Goal: Task Accomplishment & Management: Use online tool/utility

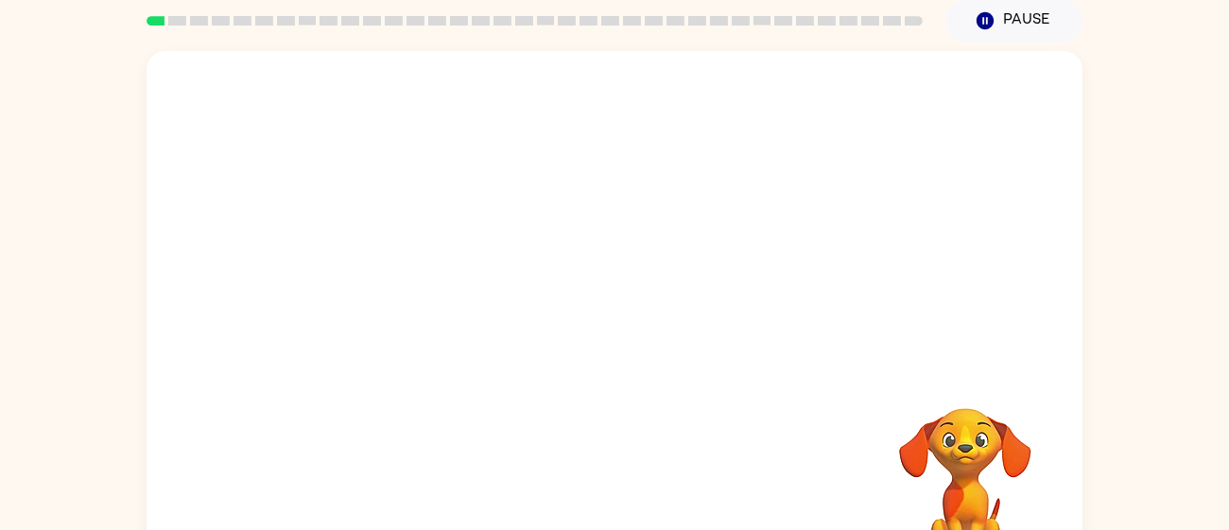
scroll to position [66, 0]
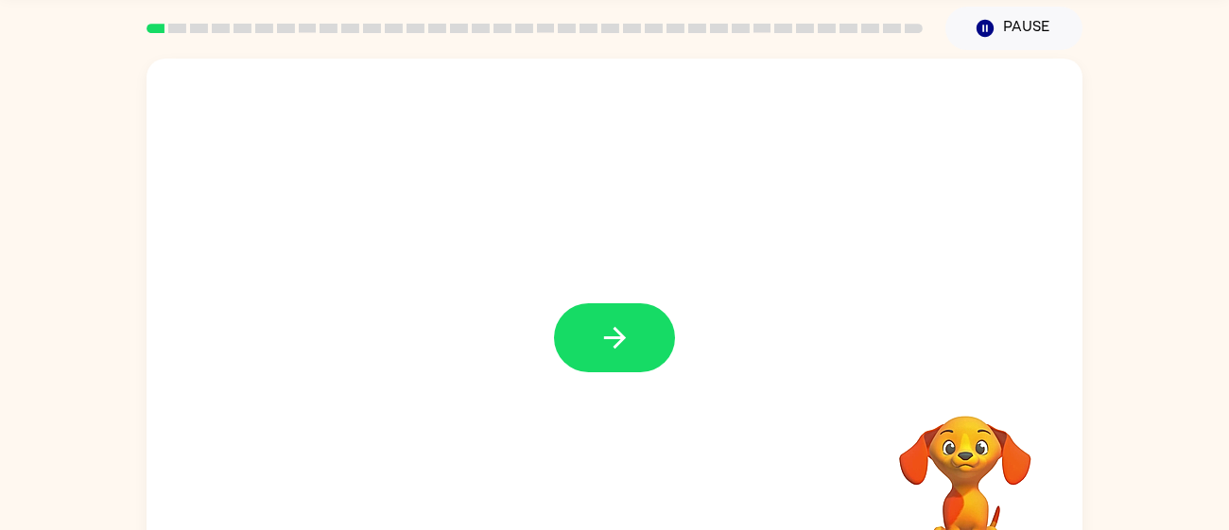
click at [582, 356] on button "button" at bounding box center [614, 338] width 121 height 69
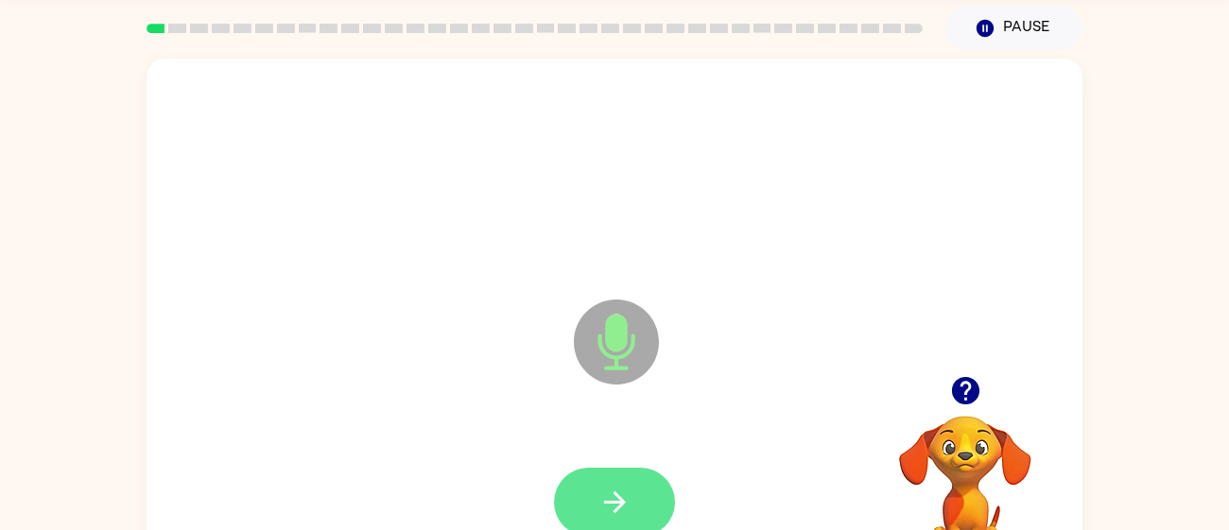
click at [611, 495] on icon "button" at bounding box center [615, 502] width 33 height 33
click at [624, 484] on button "button" at bounding box center [614, 502] width 121 height 69
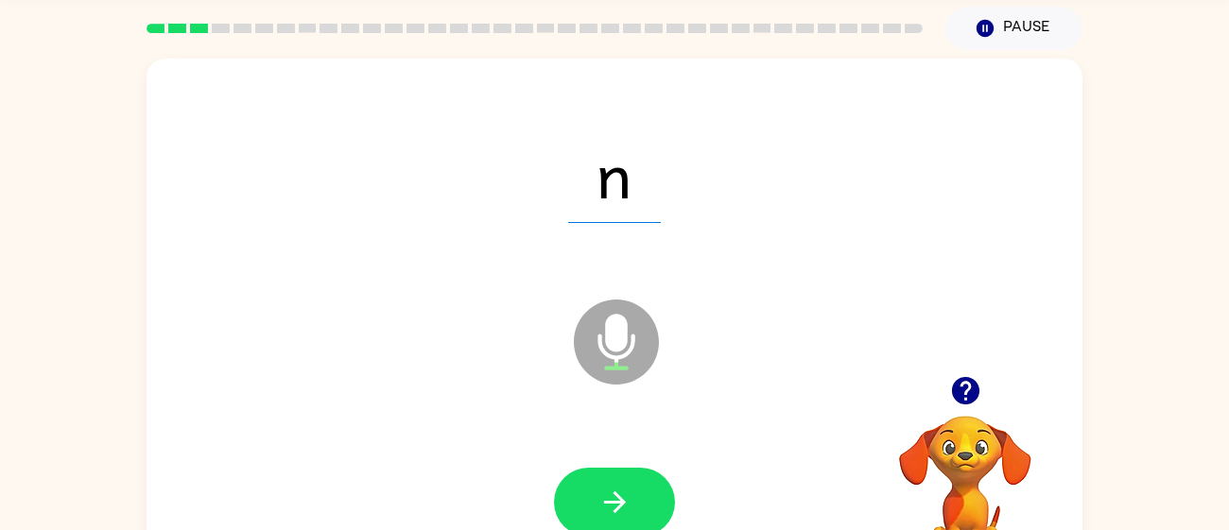
click at [634, 499] on button "button" at bounding box center [614, 502] width 121 height 69
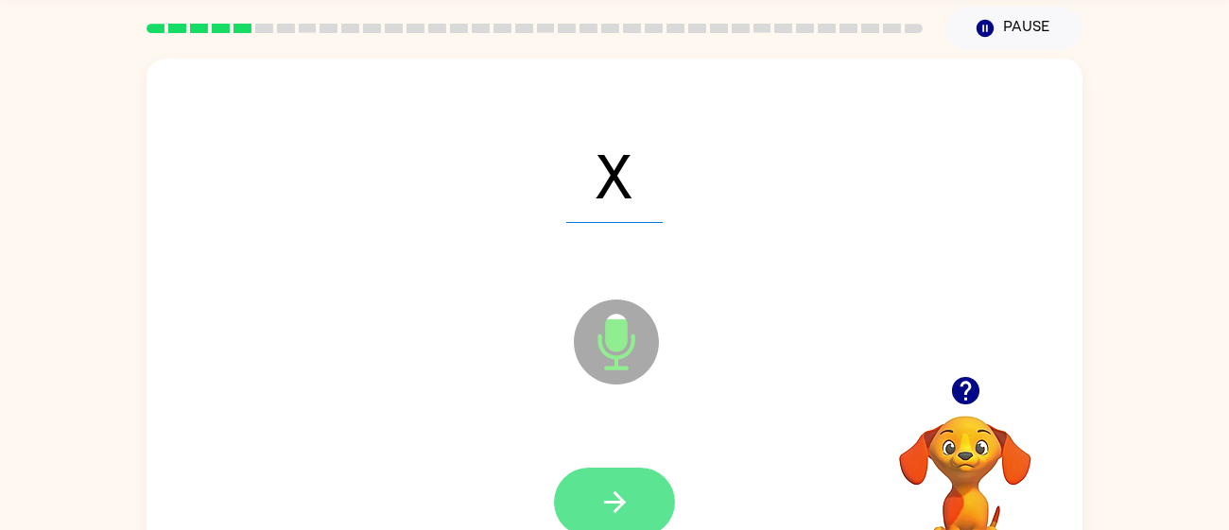
click at [635, 498] on button "button" at bounding box center [614, 502] width 121 height 69
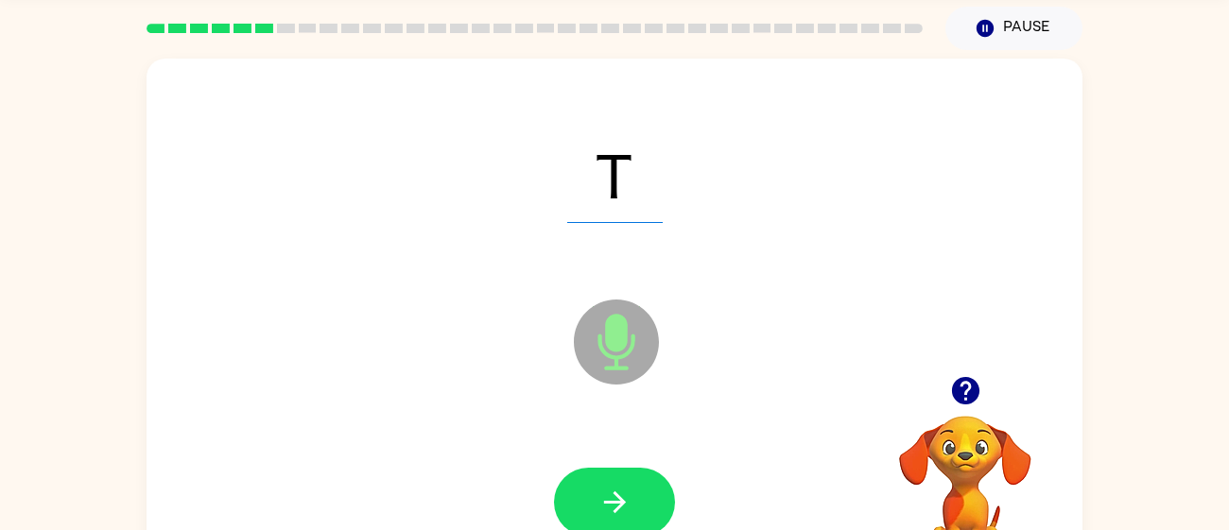
click at [635, 498] on button "button" at bounding box center [614, 502] width 121 height 69
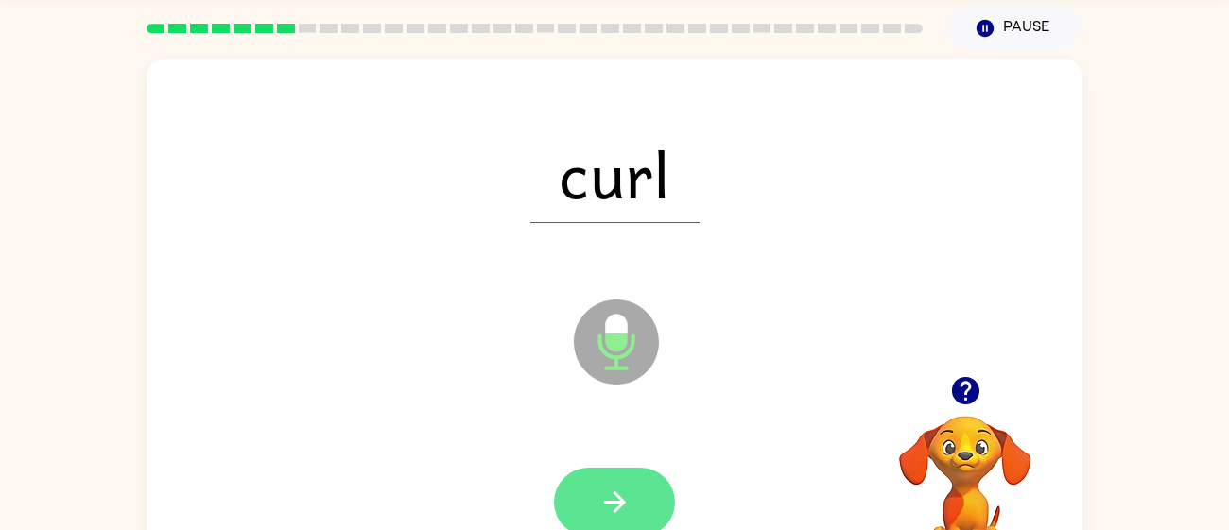
click at [577, 500] on button "button" at bounding box center [614, 502] width 121 height 69
click at [604, 482] on button "button" at bounding box center [614, 502] width 121 height 69
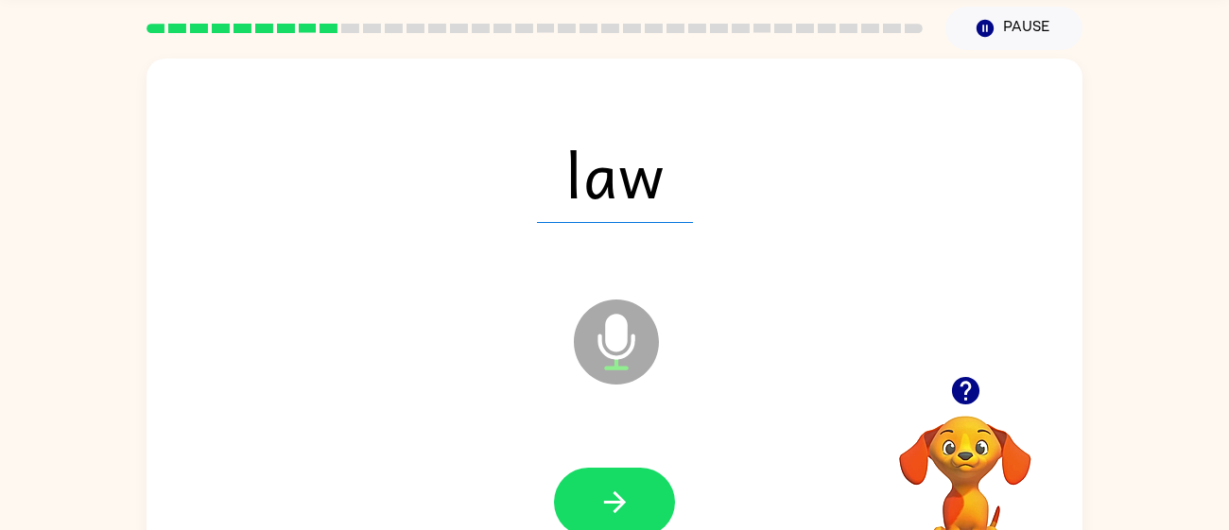
click at [607, 496] on icon "button" at bounding box center [615, 502] width 33 height 33
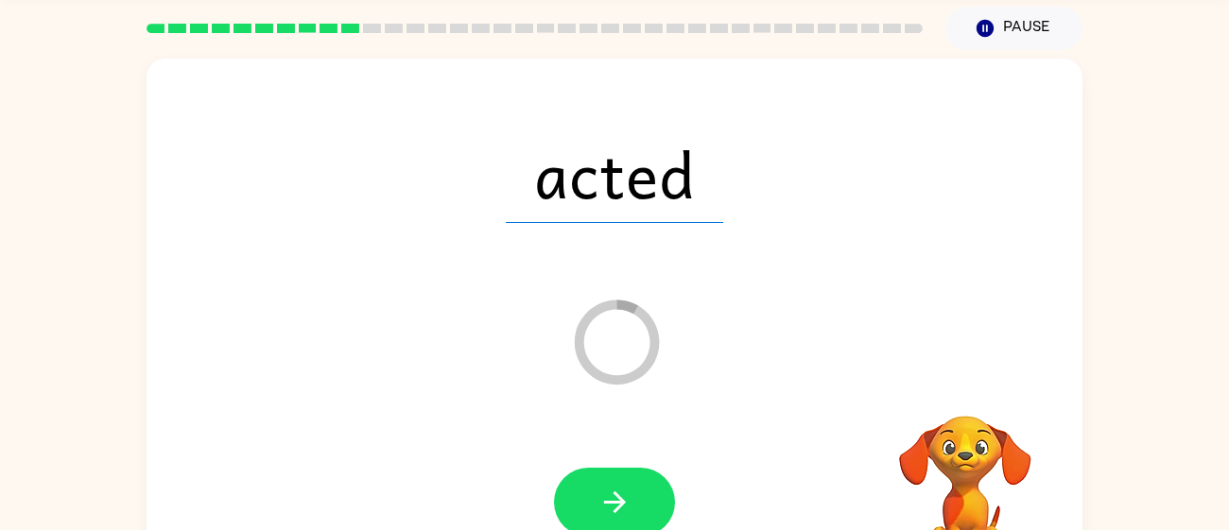
click at [607, 496] on icon "button" at bounding box center [615, 502] width 33 height 33
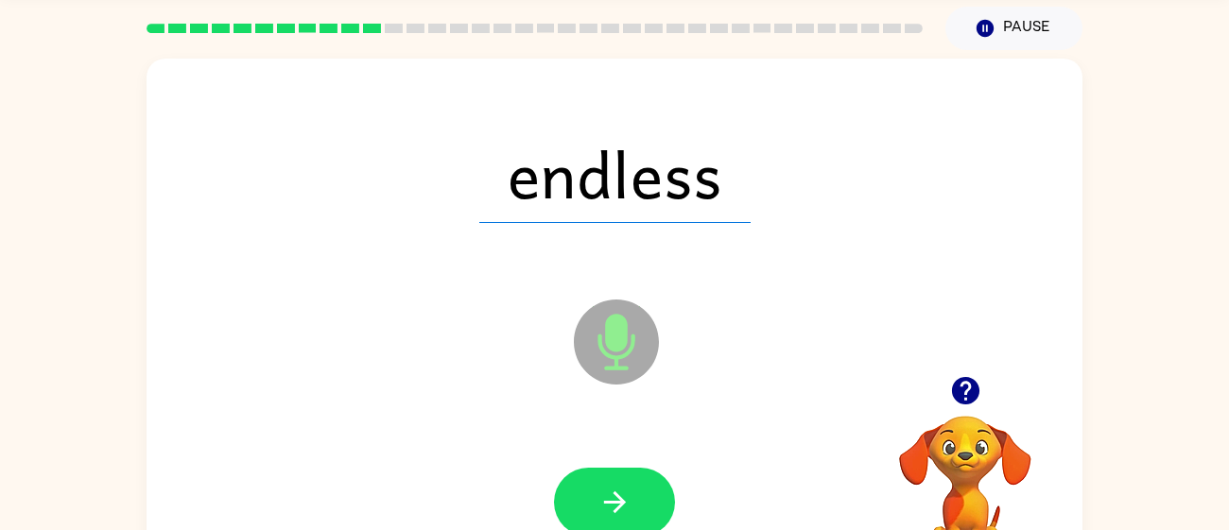
click at [607, 496] on icon "button" at bounding box center [615, 502] width 33 height 33
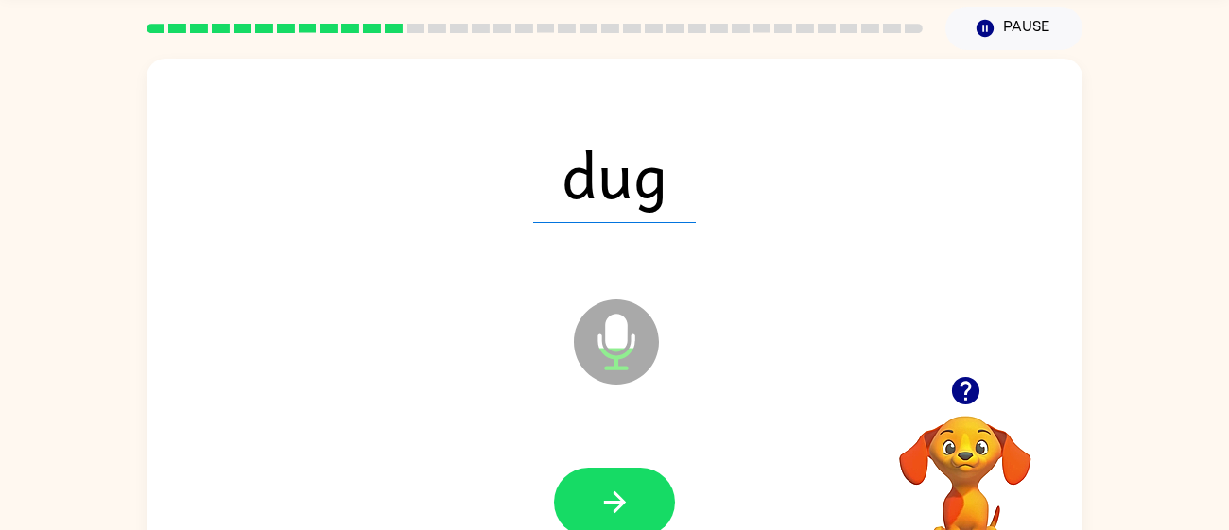
click at [607, 496] on icon "button" at bounding box center [615, 502] width 33 height 33
click at [606, 484] on button "button" at bounding box center [614, 502] width 121 height 69
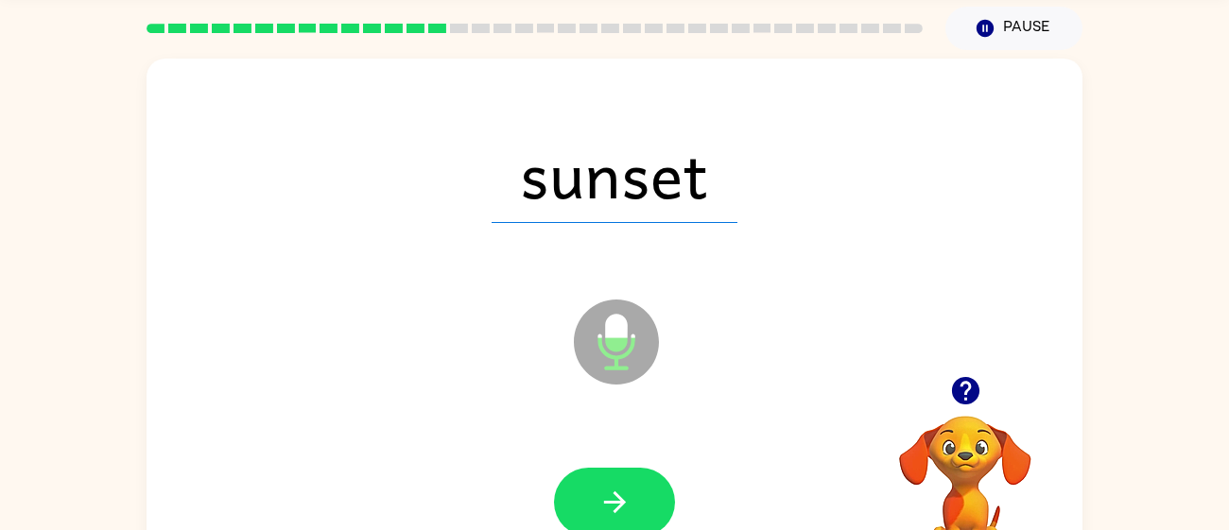
click at [606, 484] on button "button" at bounding box center [614, 502] width 121 height 69
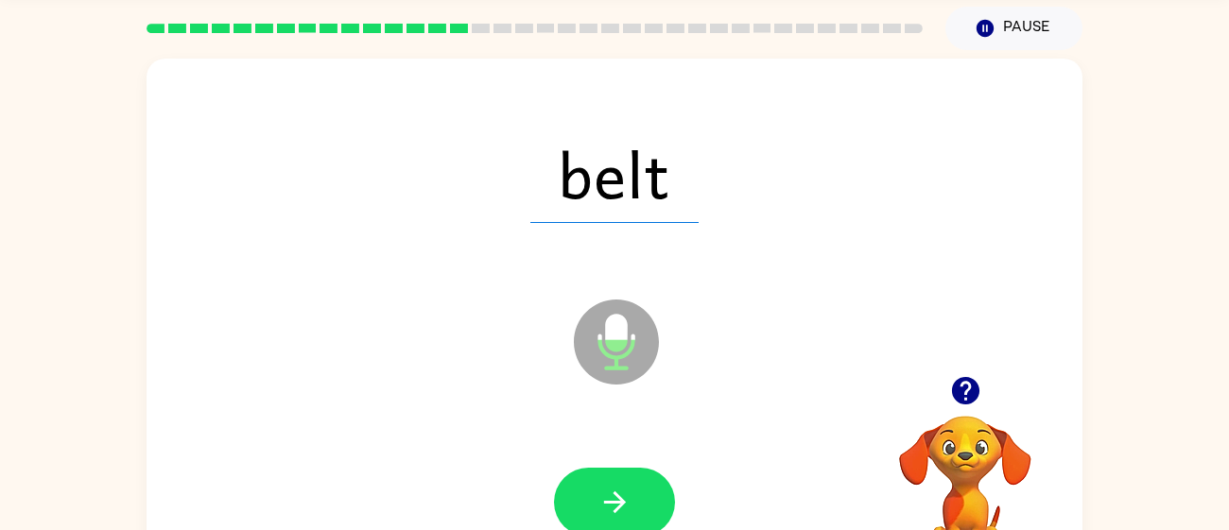
click at [606, 484] on button "button" at bounding box center [614, 502] width 121 height 69
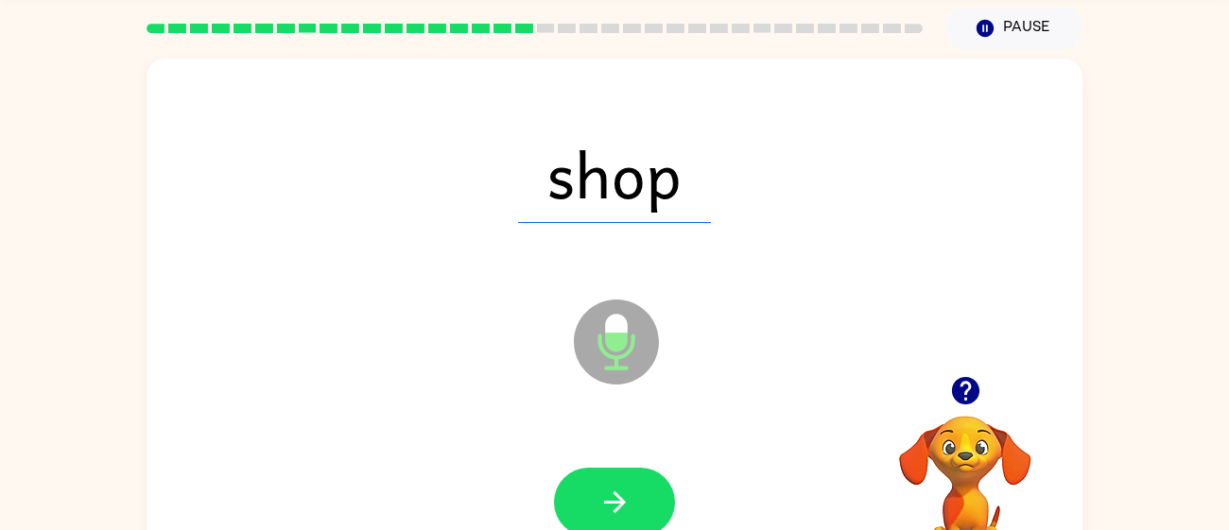
click at [606, 484] on button "button" at bounding box center [614, 502] width 121 height 69
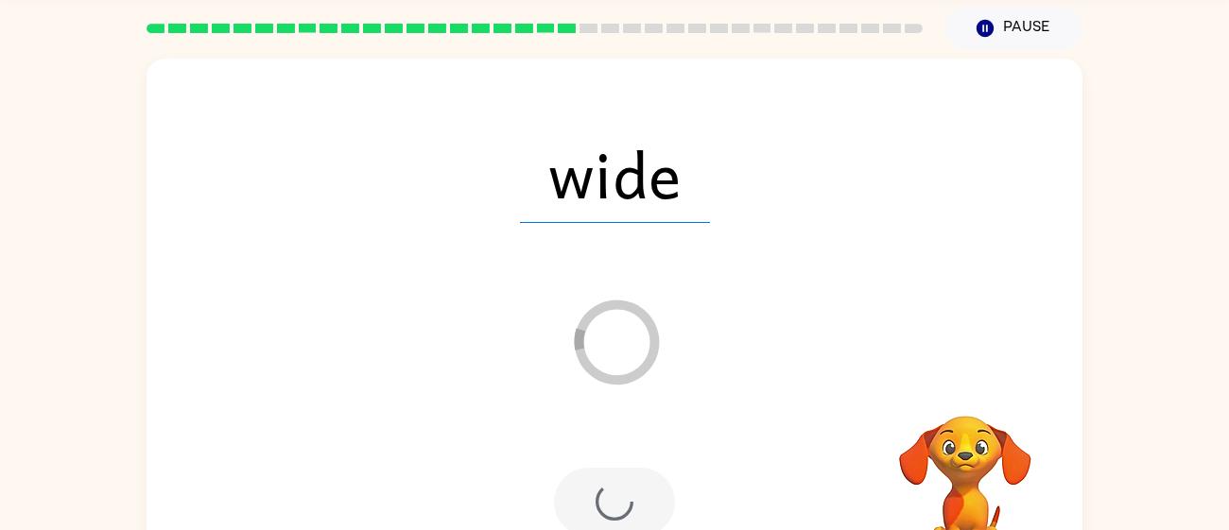
click at [606, 484] on div at bounding box center [614, 502] width 121 height 69
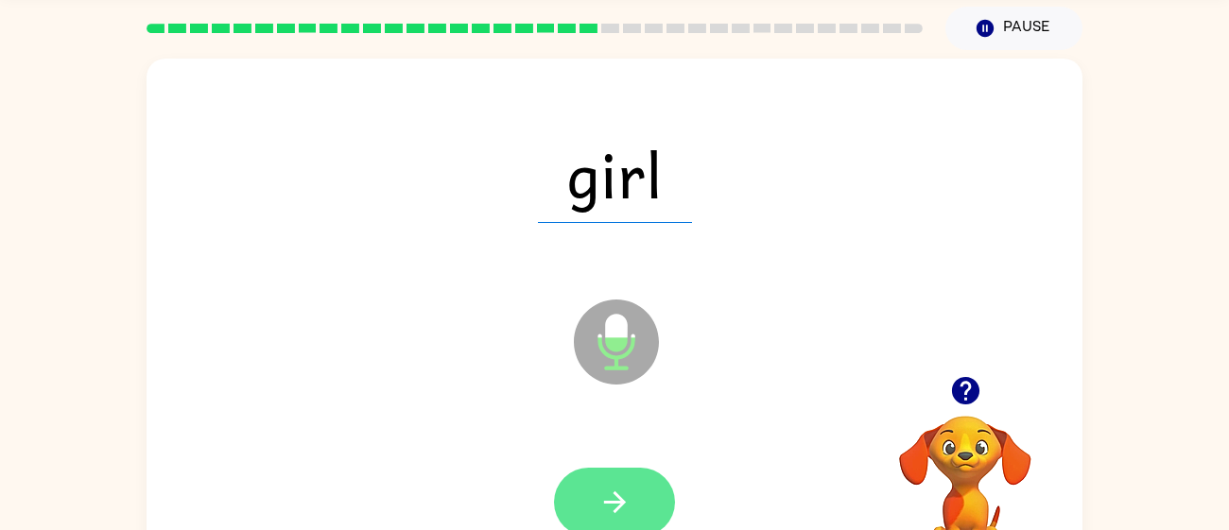
click at [629, 487] on icon "button" at bounding box center [615, 502] width 33 height 33
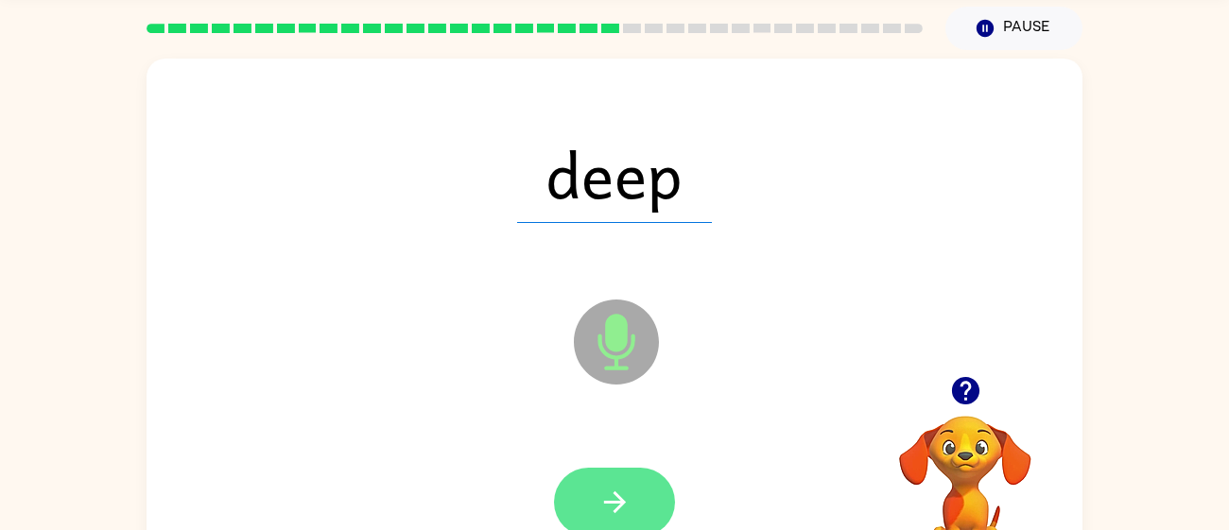
click at [635, 500] on button "button" at bounding box center [614, 502] width 121 height 69
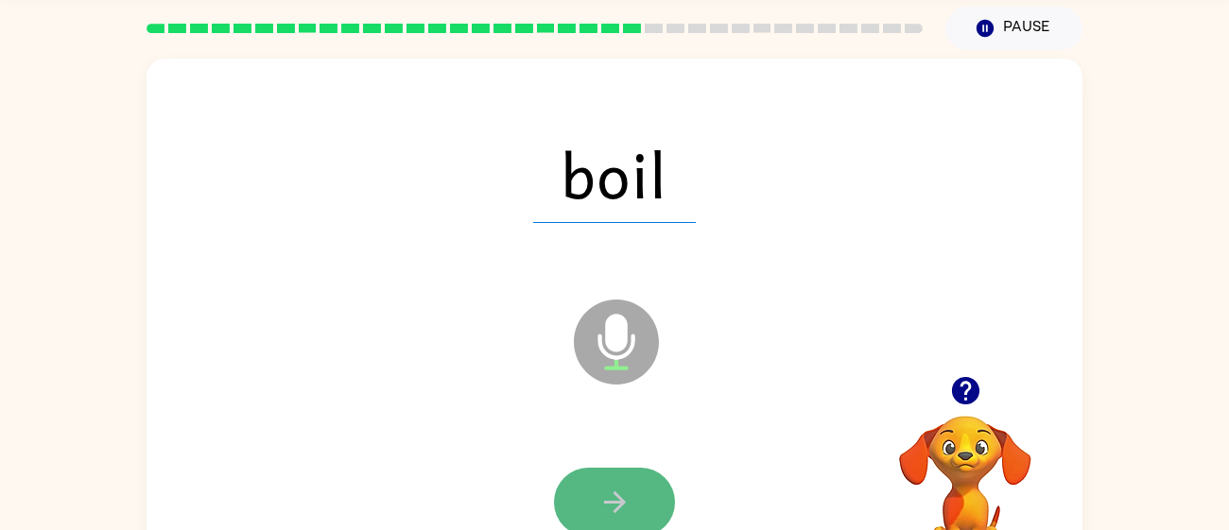
click at [632, 481] on button "button" at bounding box center [614, 502] width 121 height 69
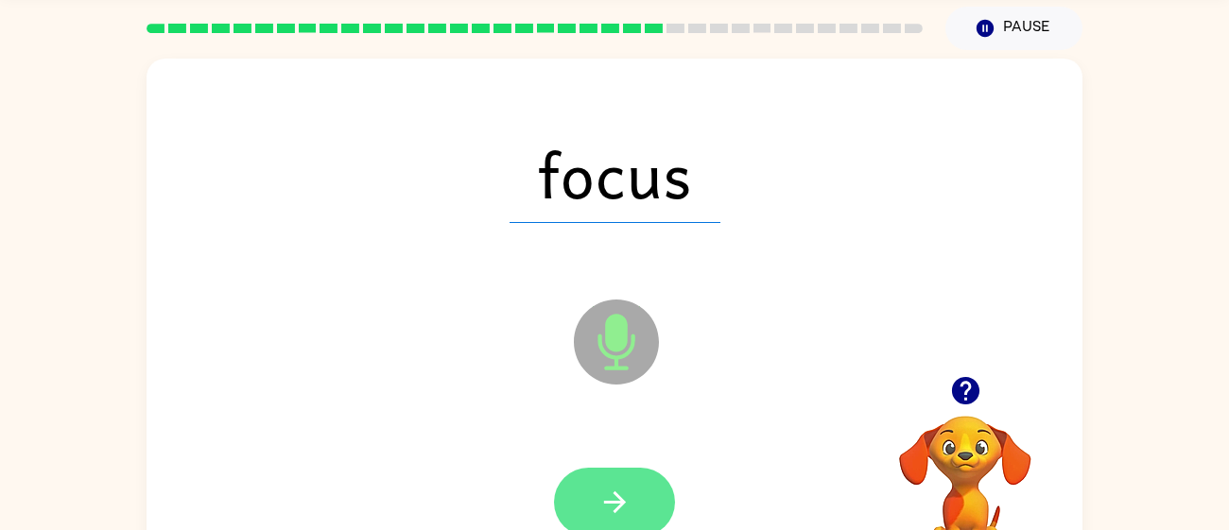
click at [621, 509] on icon "button" at bounding box center [615, 502] width 33 height 33
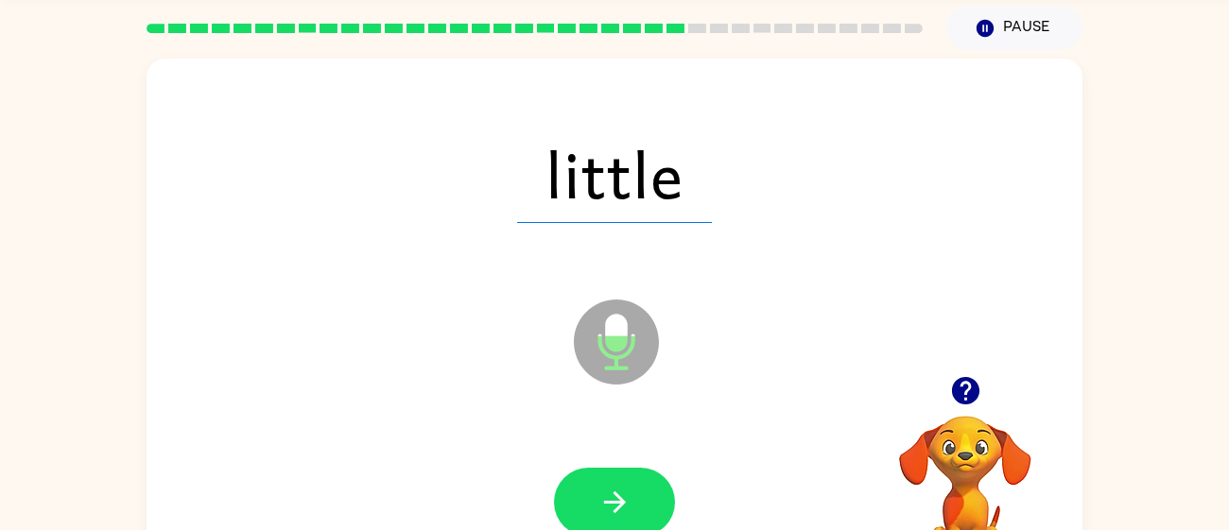
click at [621, 509] on icon "button" at bounding box center [615, 502] width 33 height 33
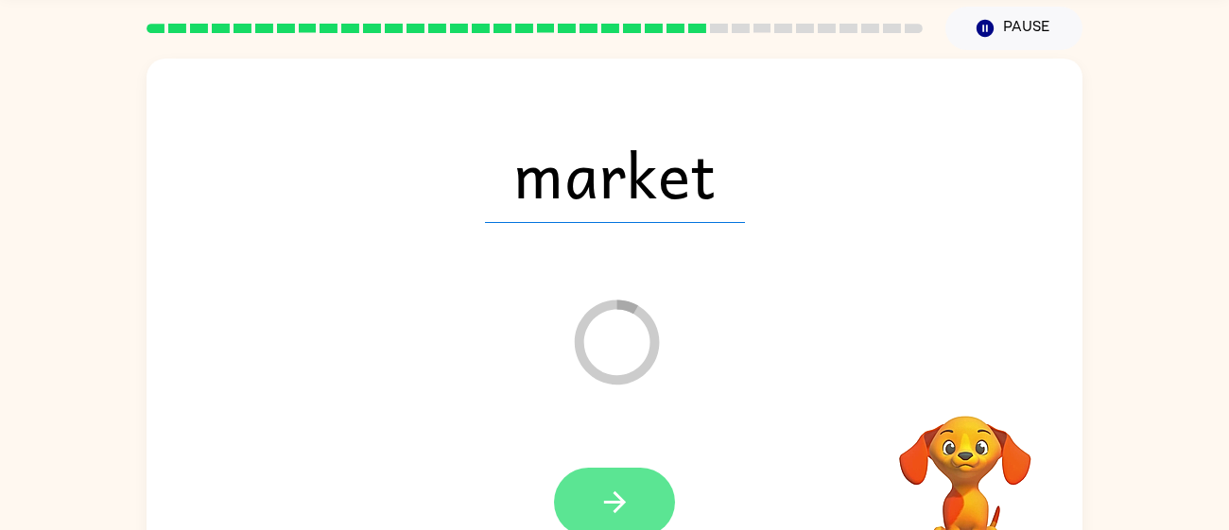
click at [599, 500] on icon "button" at bounding box center [615, 502] width 33 height 33
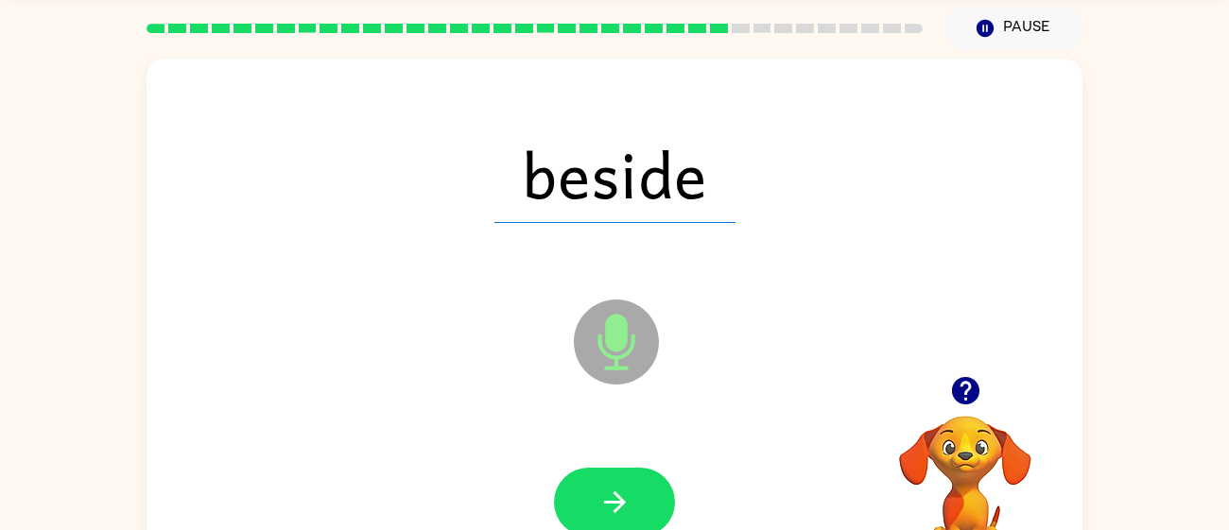
click at [599, 500] on icon "button" at bounding box center [615, 502] width 33 height 33
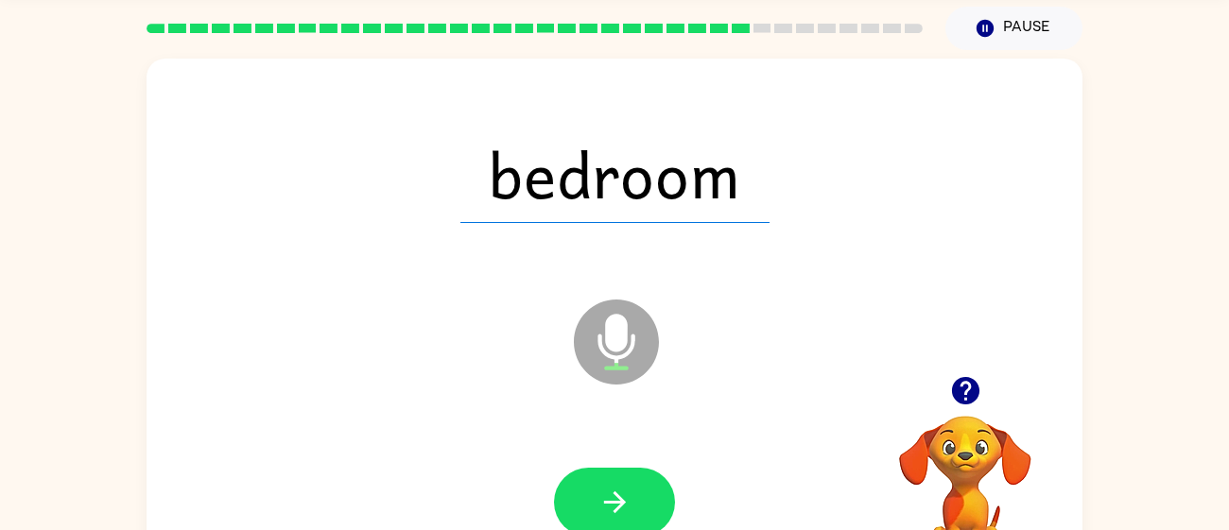
click at [599, 500] on icon "button" at bounding box center [615, 502] width 33 height 33
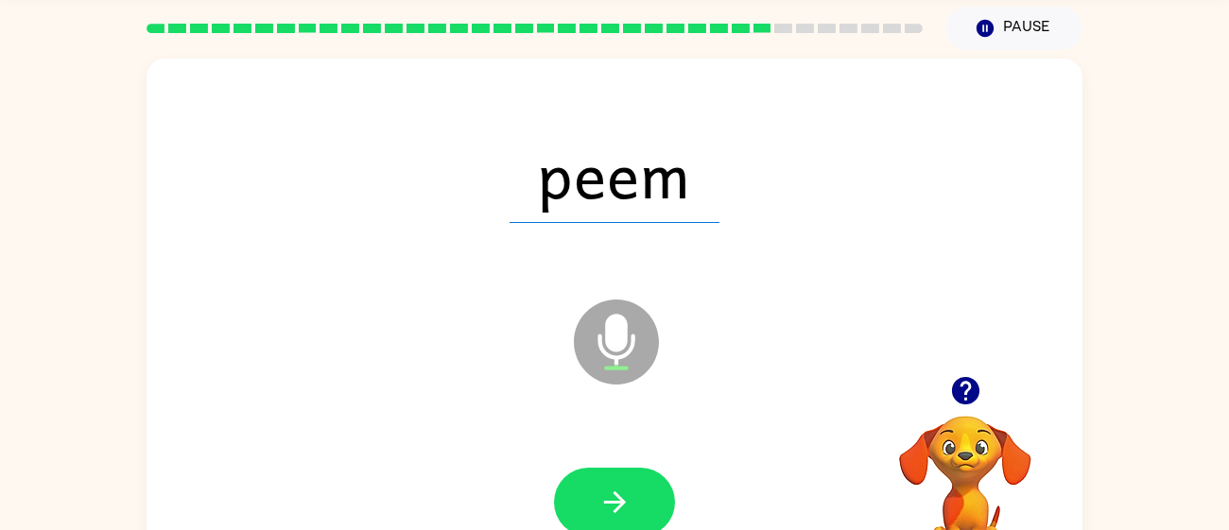
click at [599, 500] on icon "button" at bounding box center [615, 502] width 33 height 33
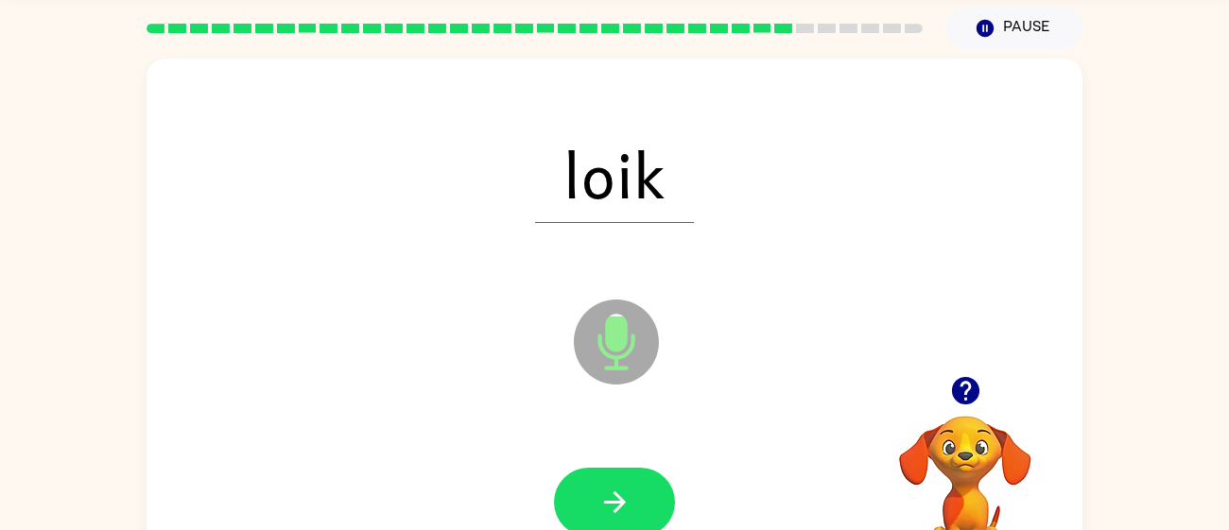
click at [599, 500] on icon "button" at bounding box center [615, 502] width 33 height 33
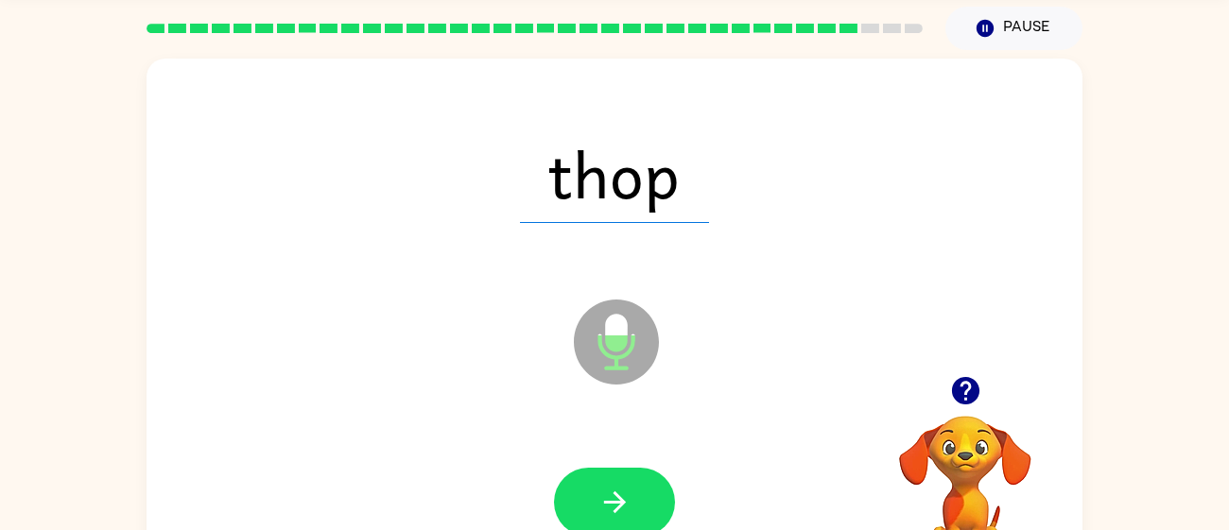
click at [599, 500] on icon "button" at bounding box center [615, 502] width 33 height 33
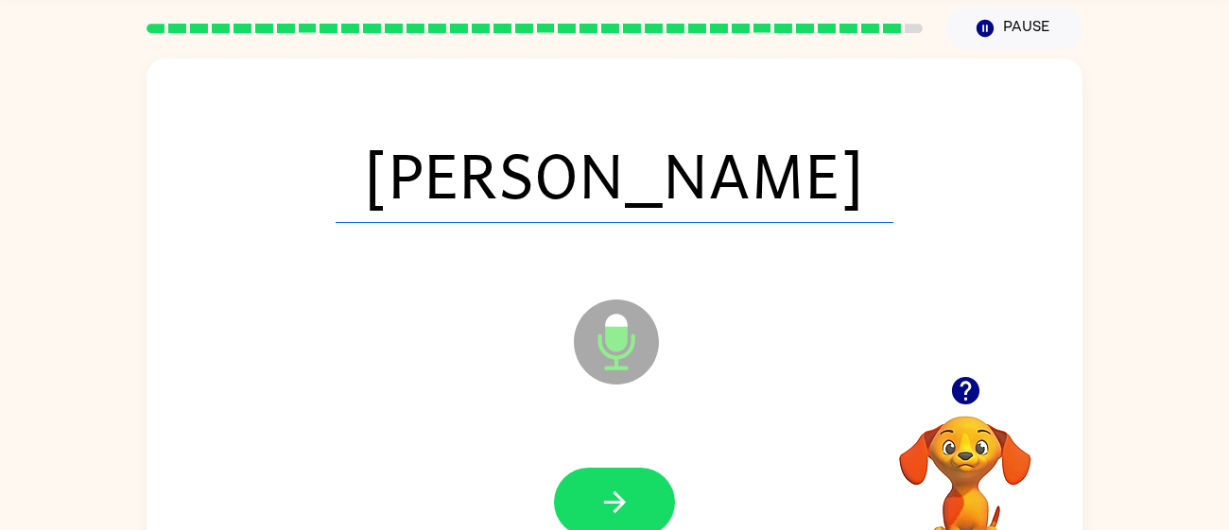
click at [599, 500] on icon "button" at bounding box center [615, 502] width 33 height 33
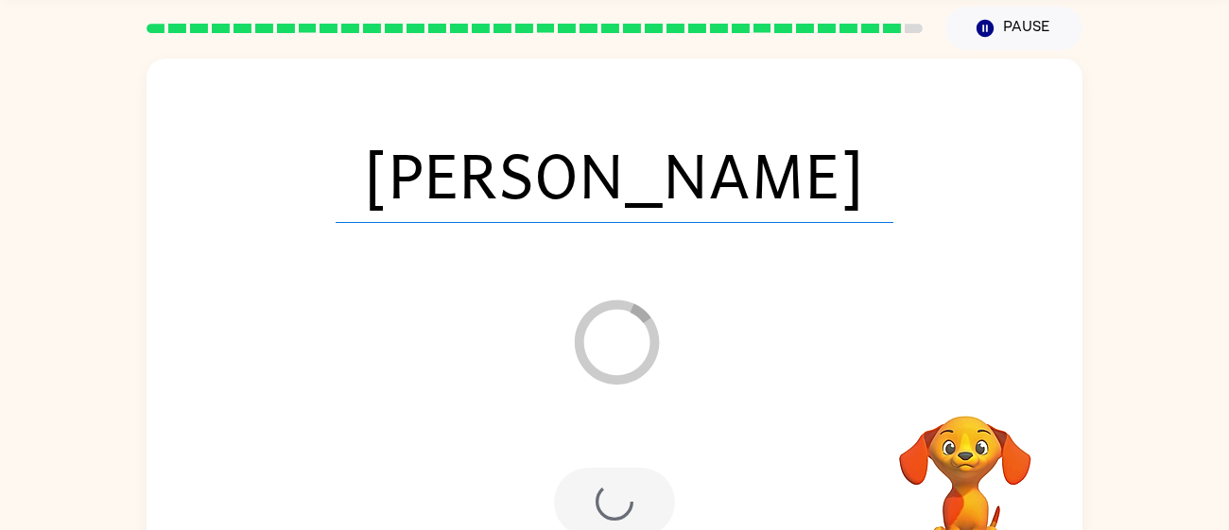
scroll to position [49, 0]
